Goal: Navigation & Orientation: Understand site structure

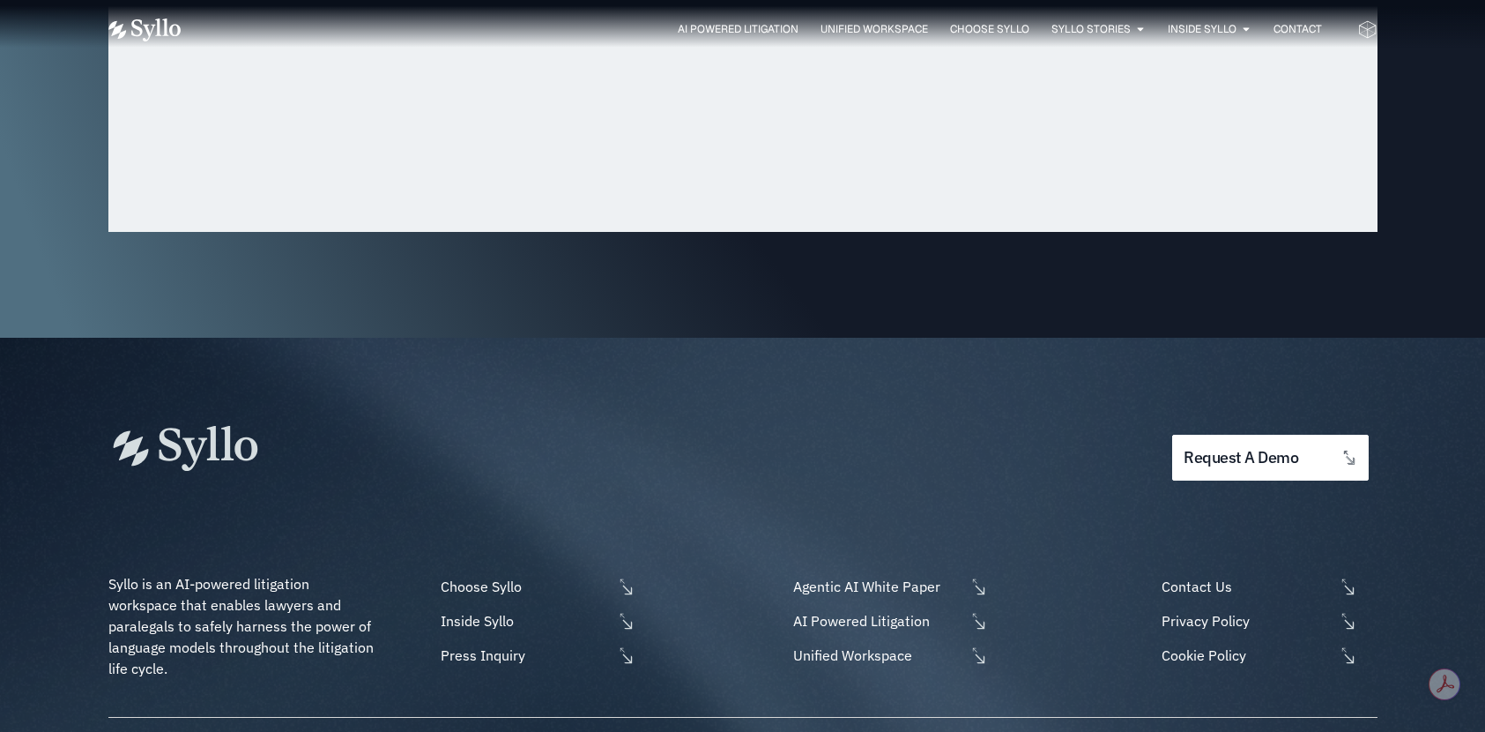
scroll to position [5861, 0]
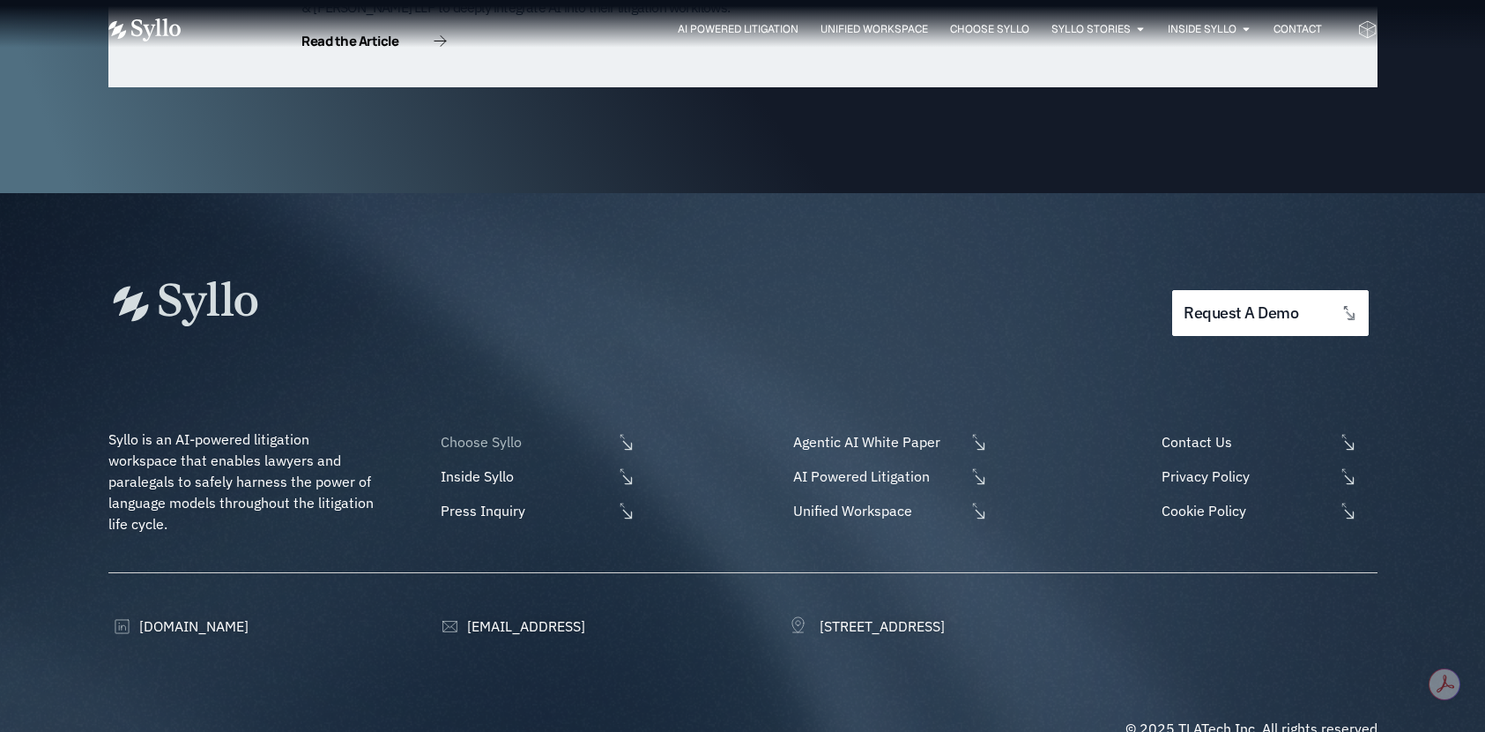
click at [477, 431] on span "Choose Syllo" at bounding box center [524, 441] width 176 height 21
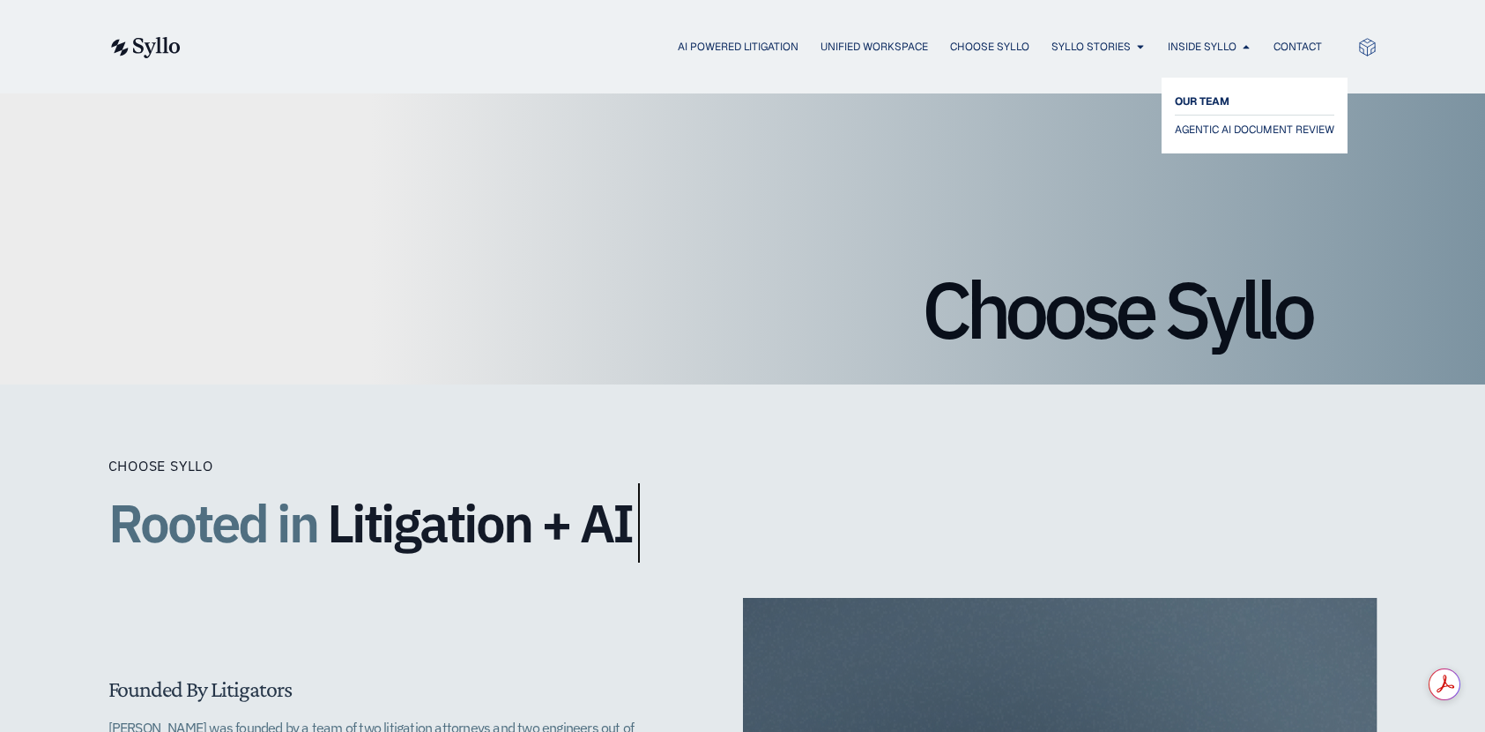
click at [1203, 99] on span "OUR TEAM" at bounding box center [1202, 101] width 55 height 21
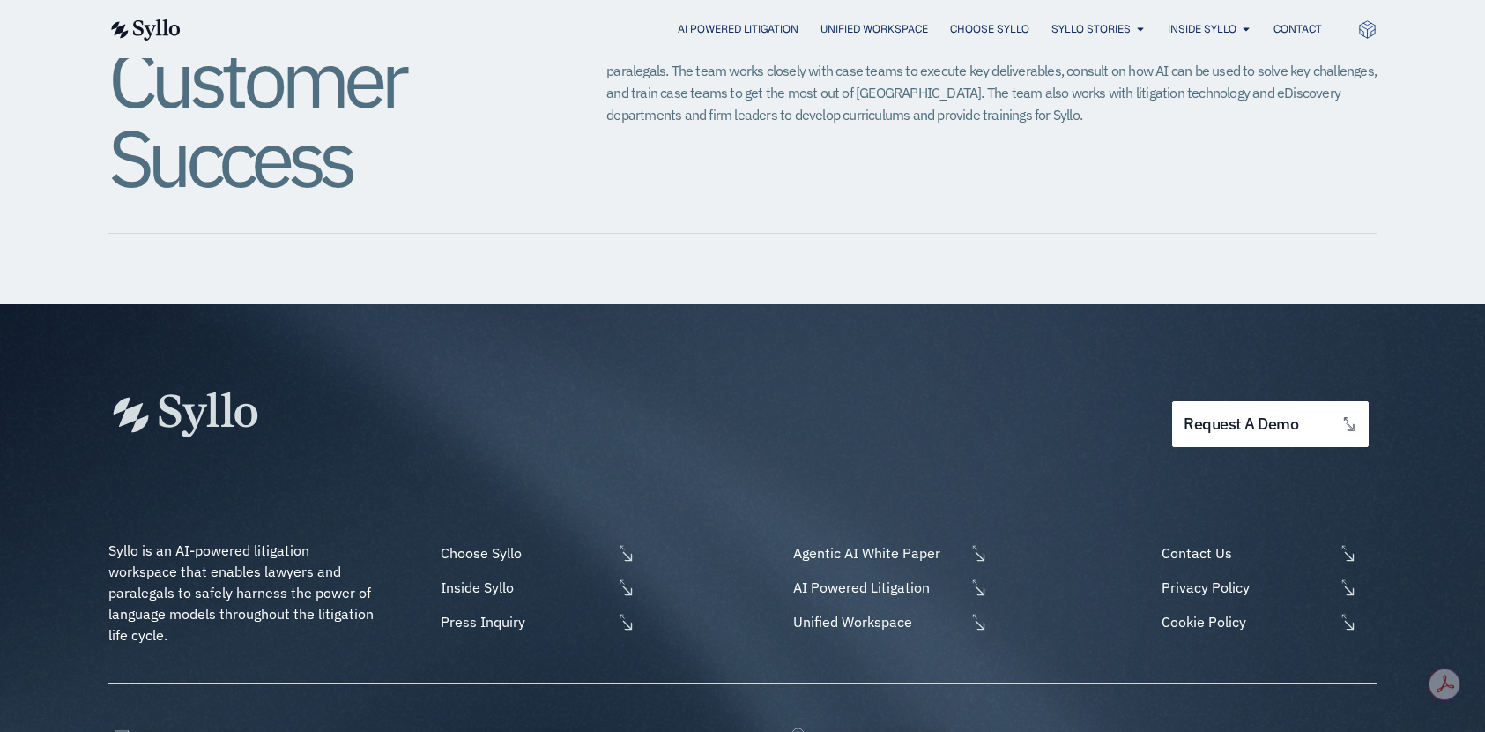
scroll to position [2185, 0]
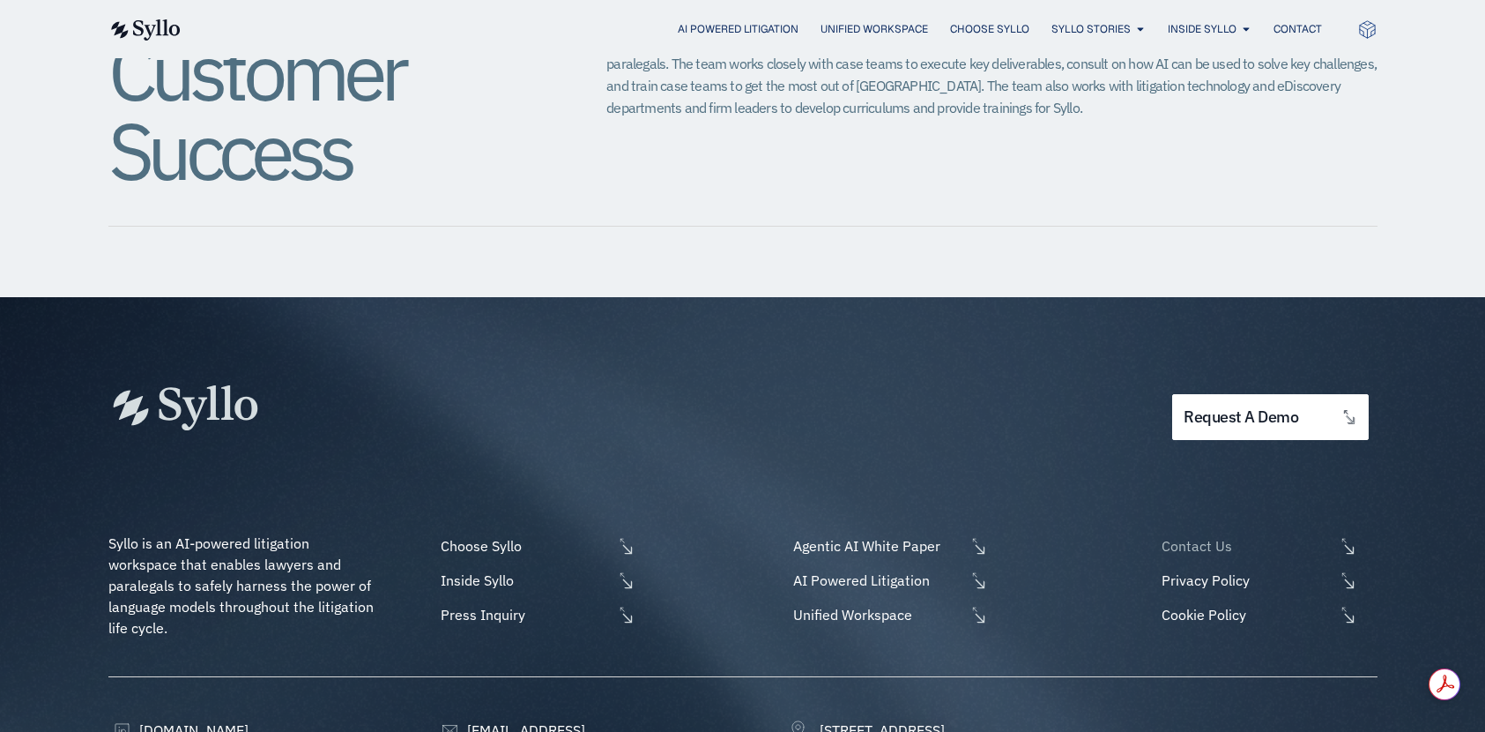
click at [1208, 535] on span "Contact Us" at bounding box center [1245, 545] width 176 height 21
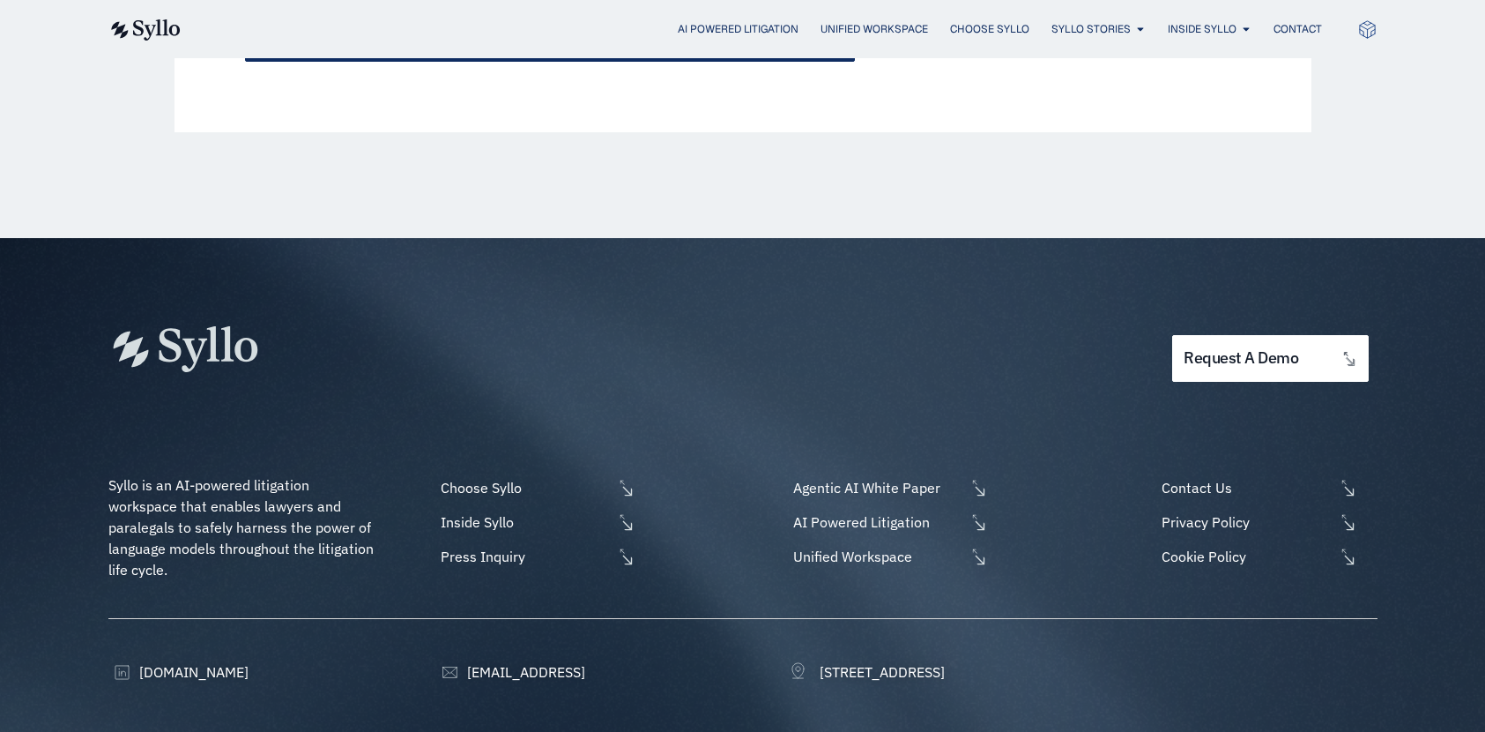
scroll to position [1027, 0]
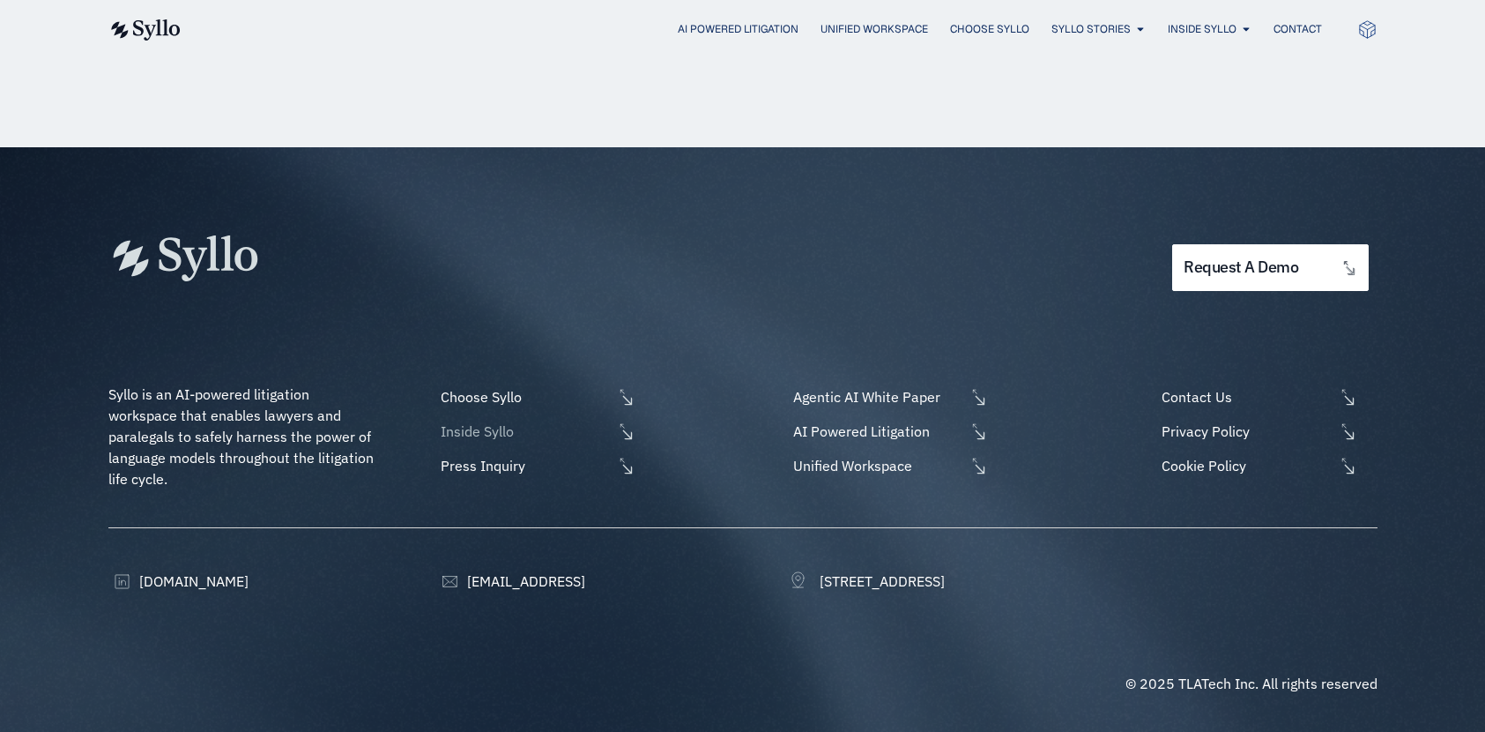
click at [487, 436] on span "Inside Syllo" at bounding box center [524, 430] width 176 height 21
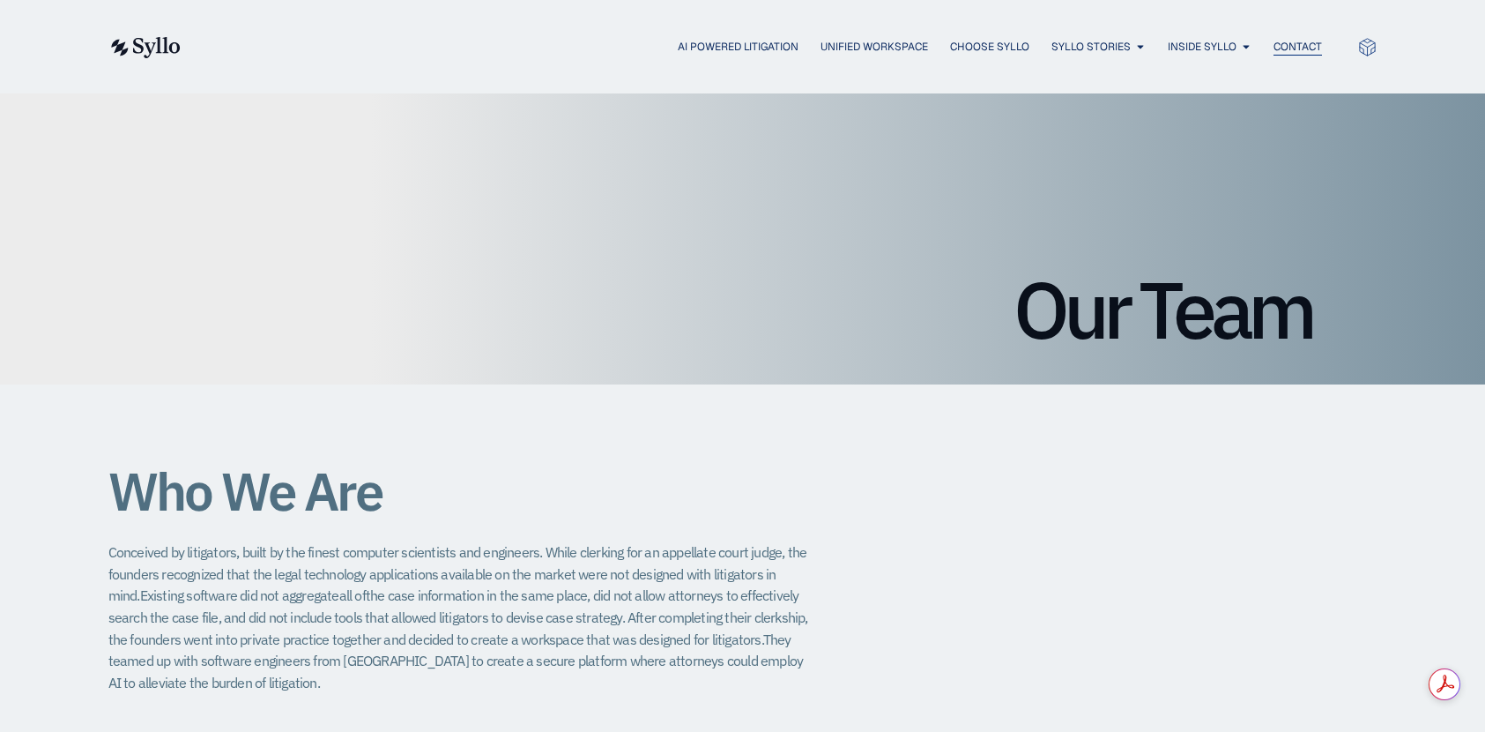
click at [1290, 45] on span "Contact" at bounding box center [1298, 47] width 48 height 16
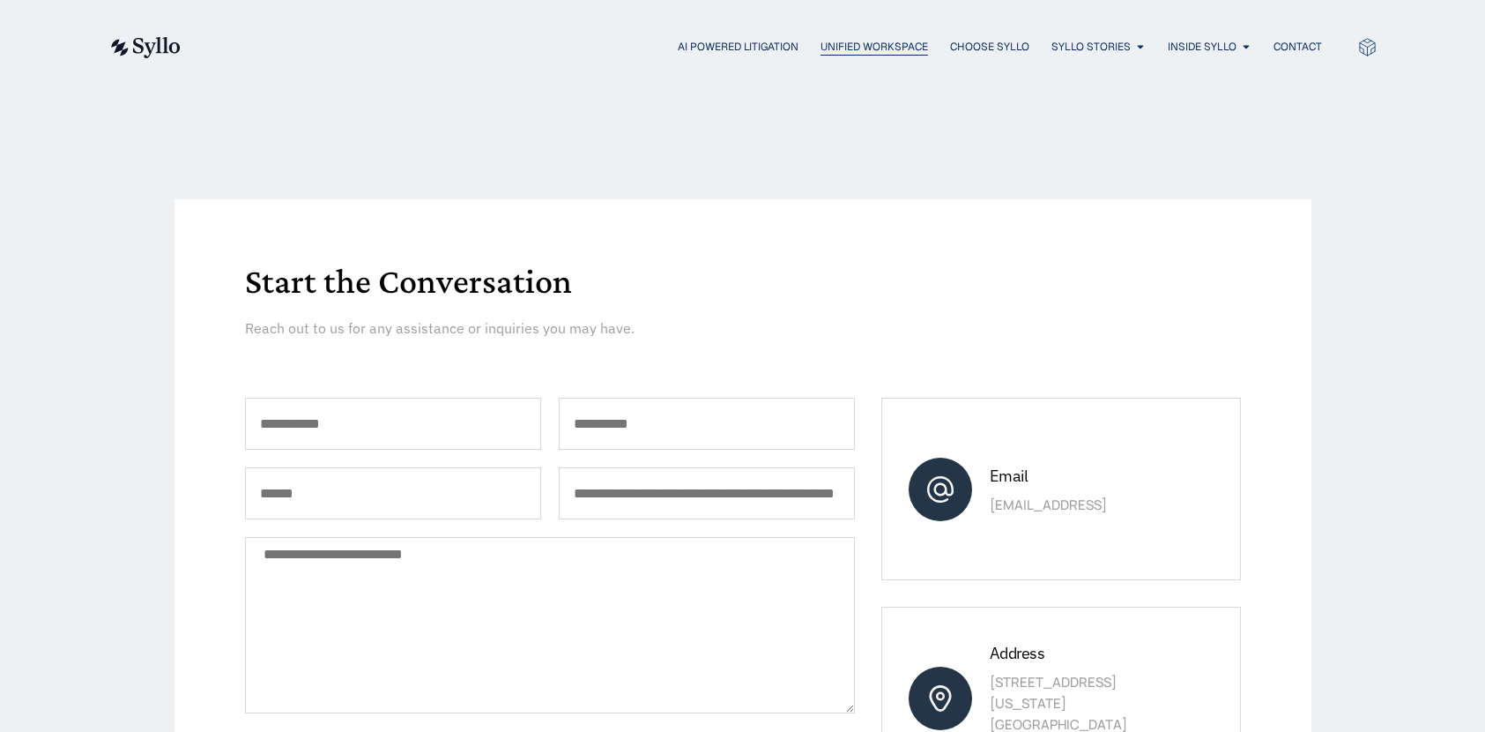
click at [838, 41] on span "Unified Workspace" at bounding box center [875, 47] width 108 height 16
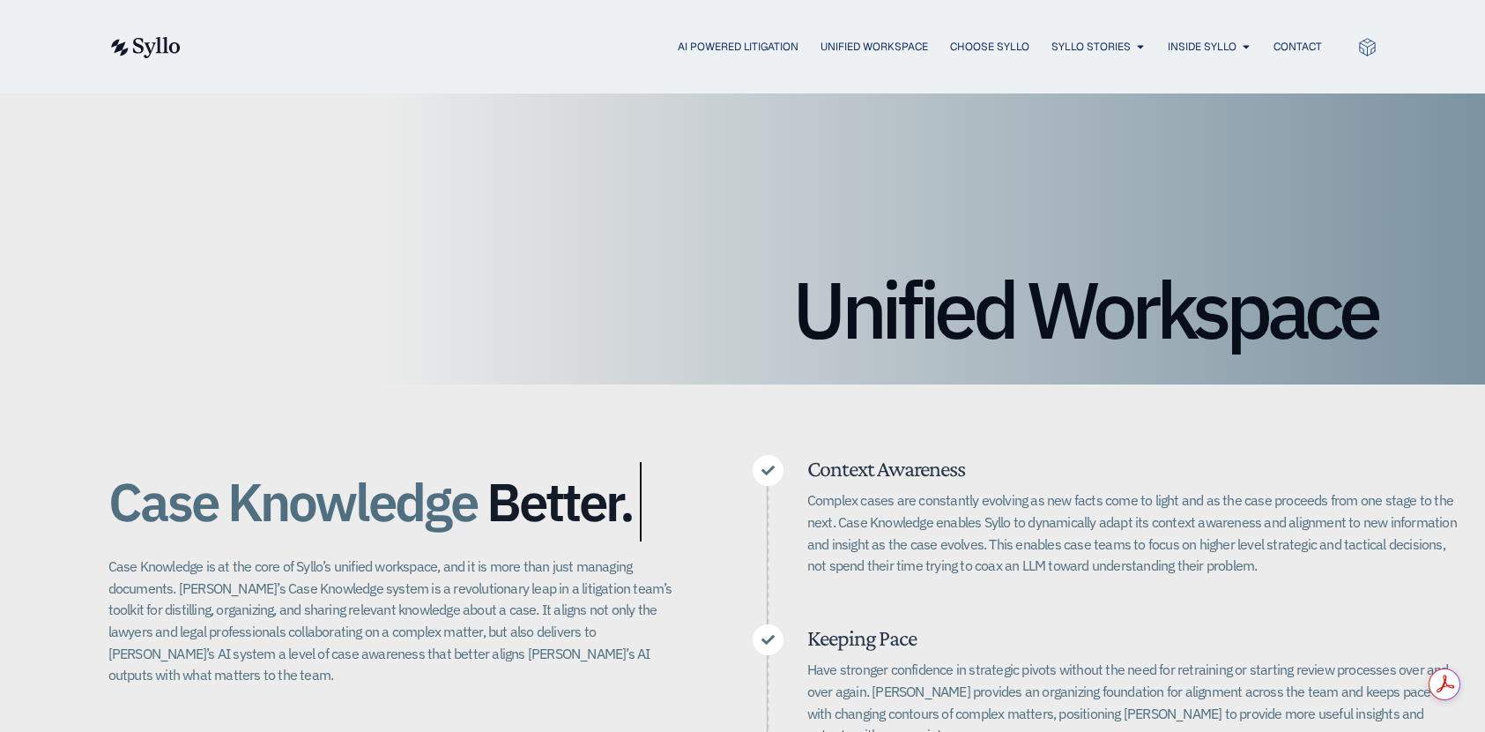
click at [143, 41] on img at bounding box center [144, 47] width 72 height 21
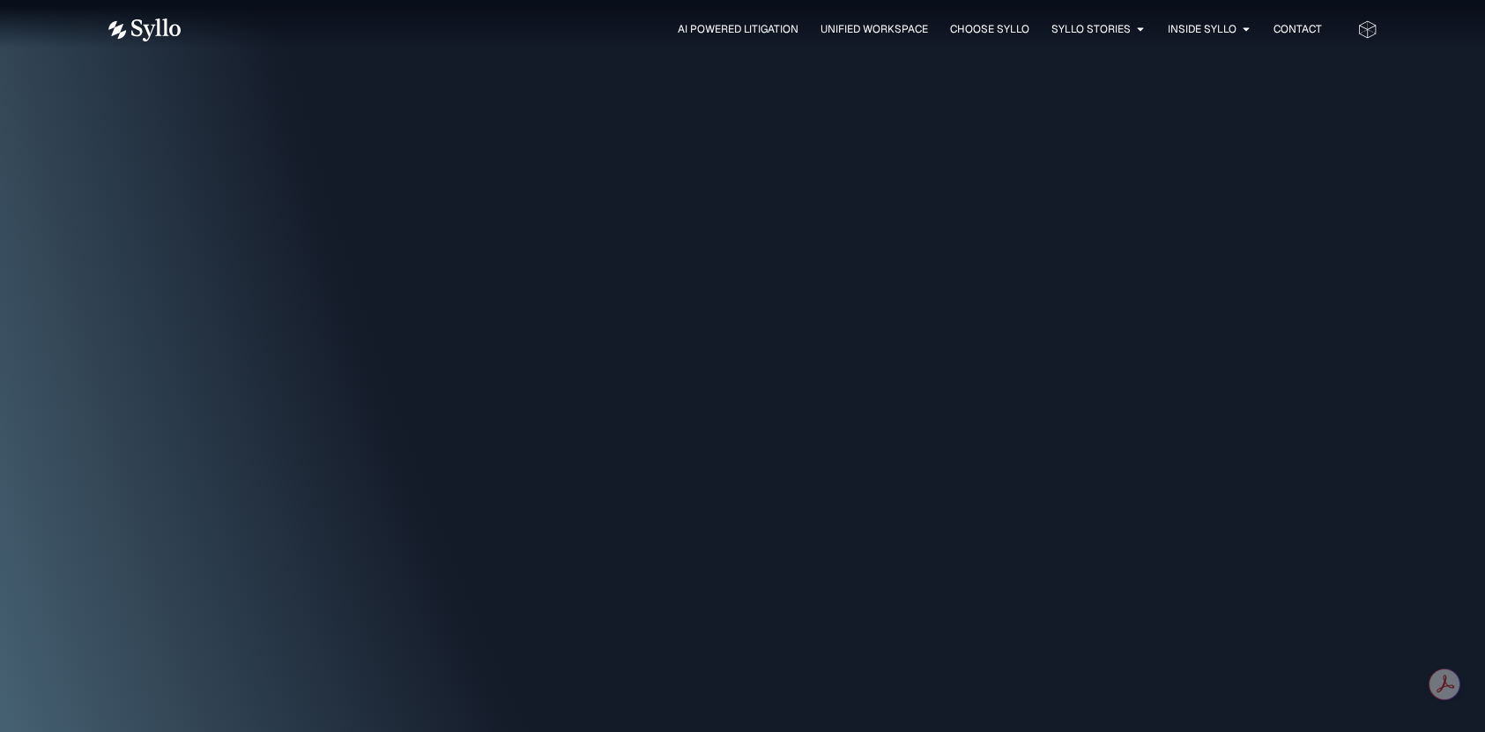
scroll to position [5861, 0]
